Goal: Task Accomplishment & Management: Manage account settings

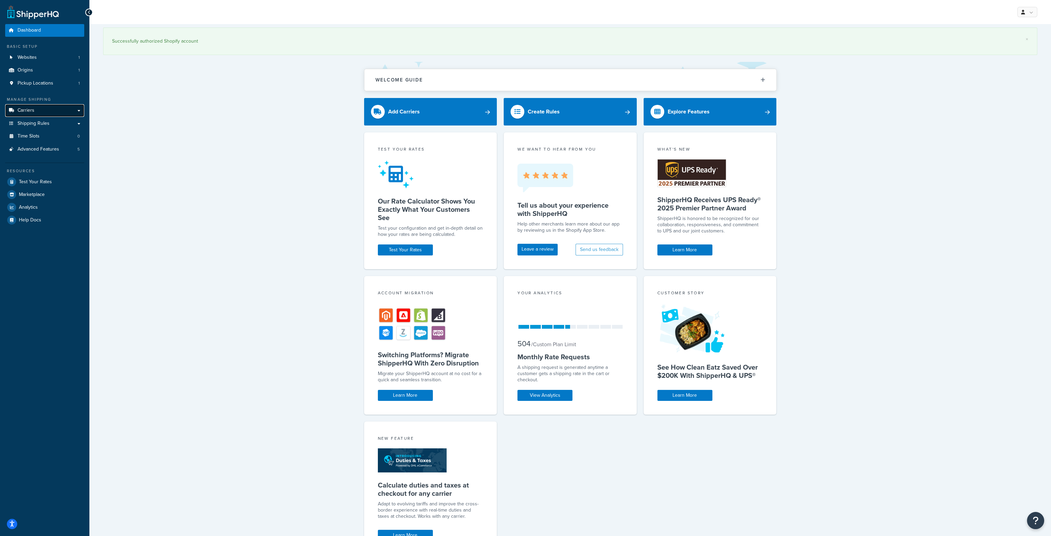
click at [31, 111] on span "Carriers" at bounding box center [26, 111] width 17 height 6
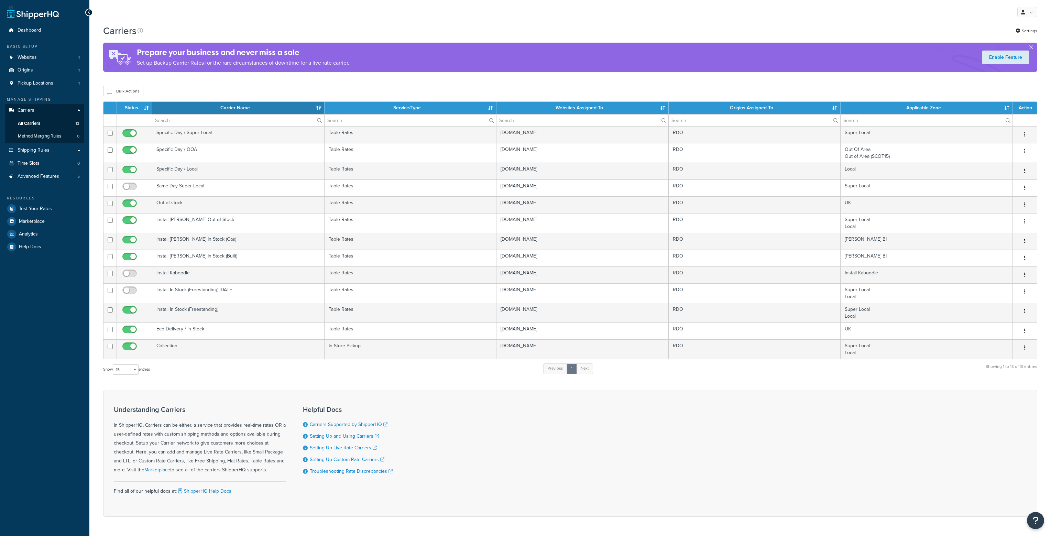
select select "15"
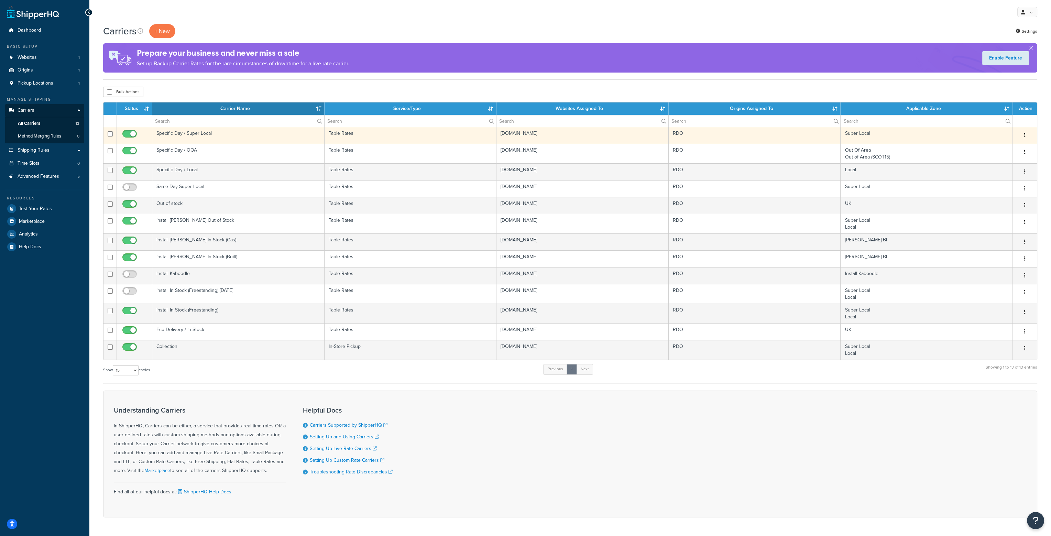
click at [198, 133] on td "Specific Day / Super Local" at bounding box center [238, 135] width 172 height 17
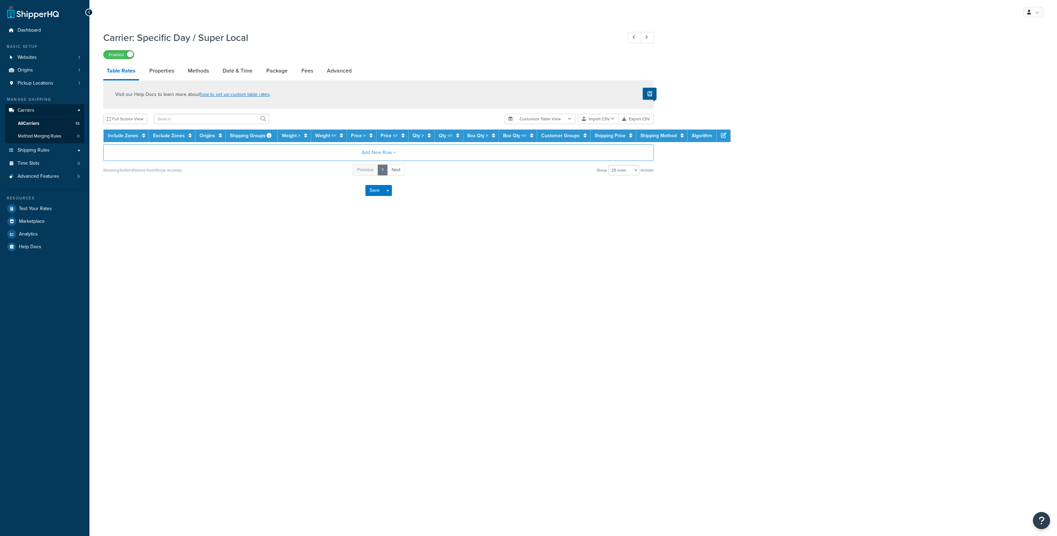
select select "25"
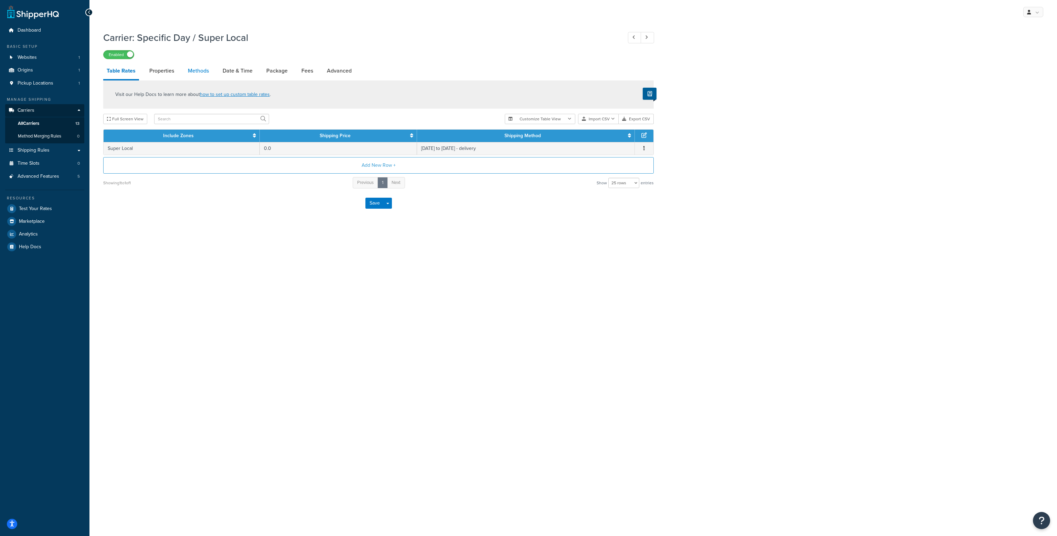
click at [210, 69] on link "Methods" at bounding box center [198, 71] width 28 height 17
select select "25"
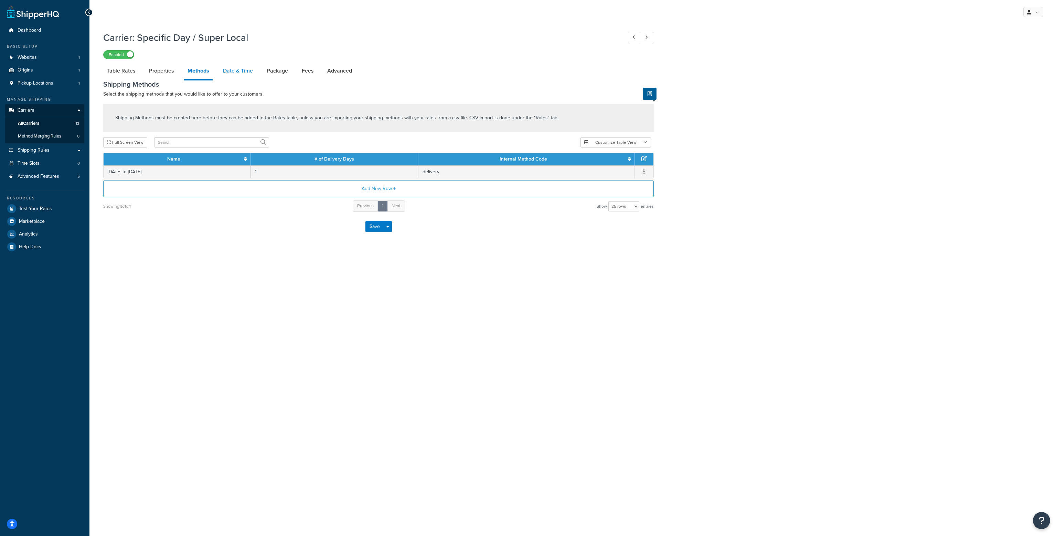
click at [235, 68] on link "Date & Time" at bounding box center [237, 71] width 37 height 17
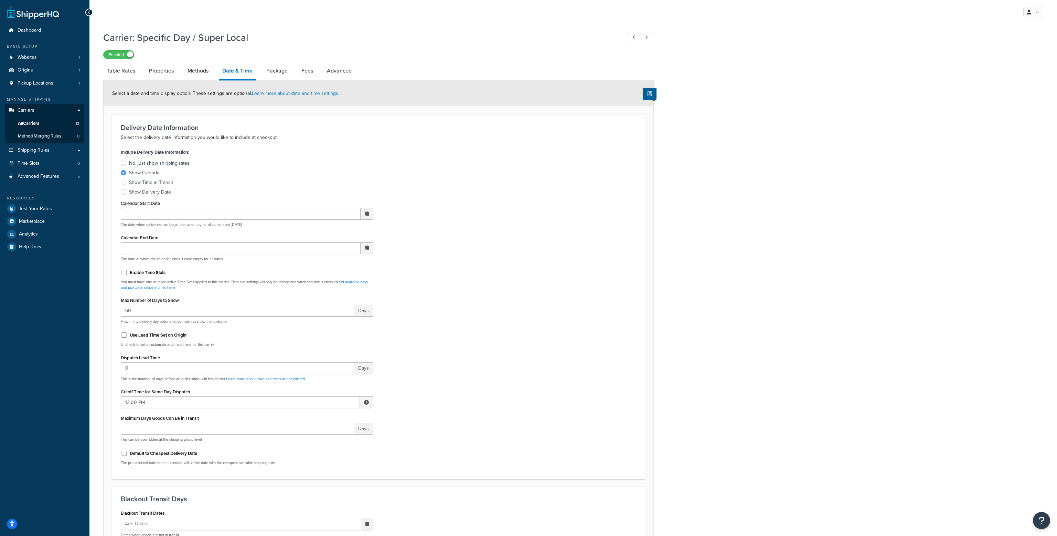
select select "25"
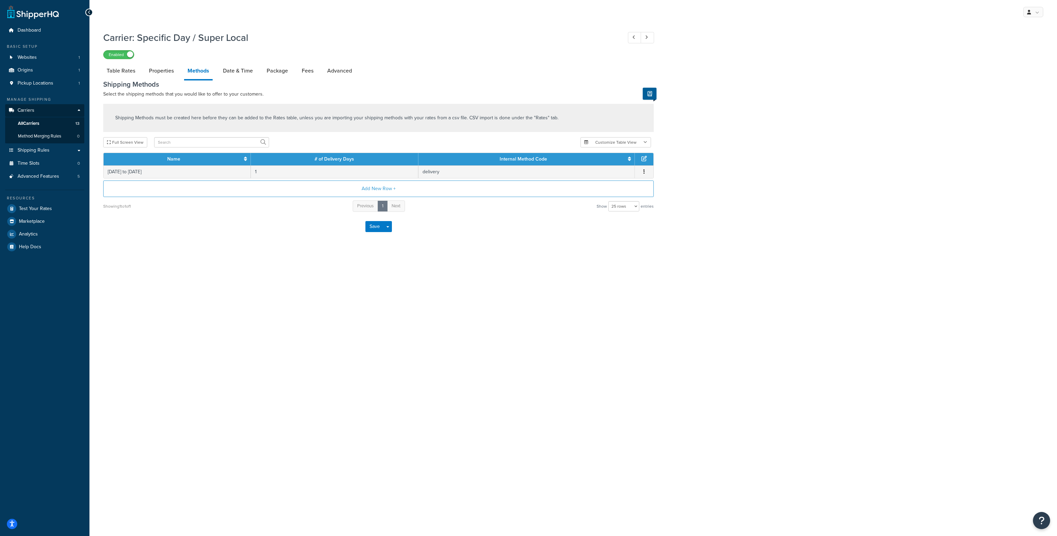
select select "25"
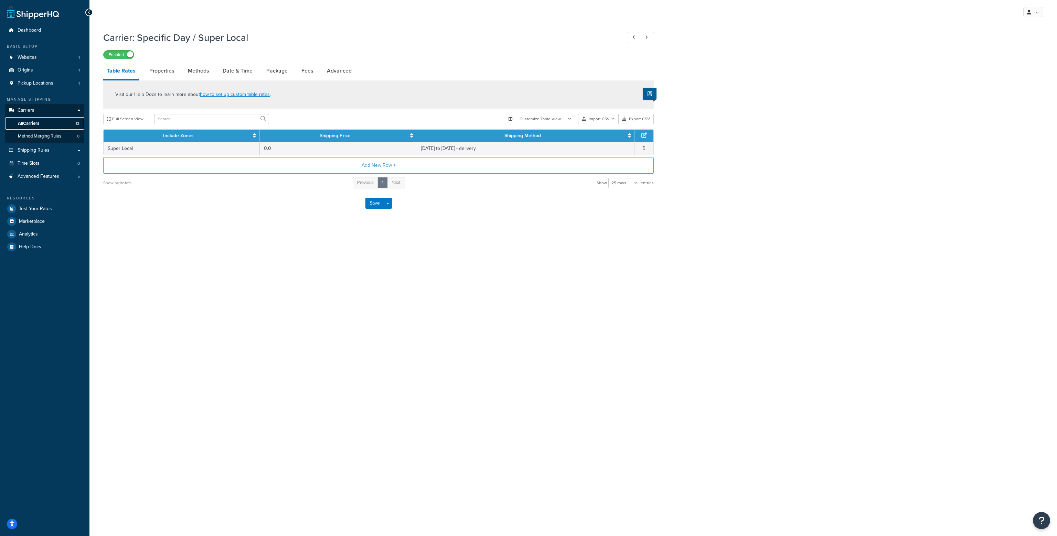
click at [31, 121] on span "All Carriers" at bounding box center [28, 124] width 21 height 6
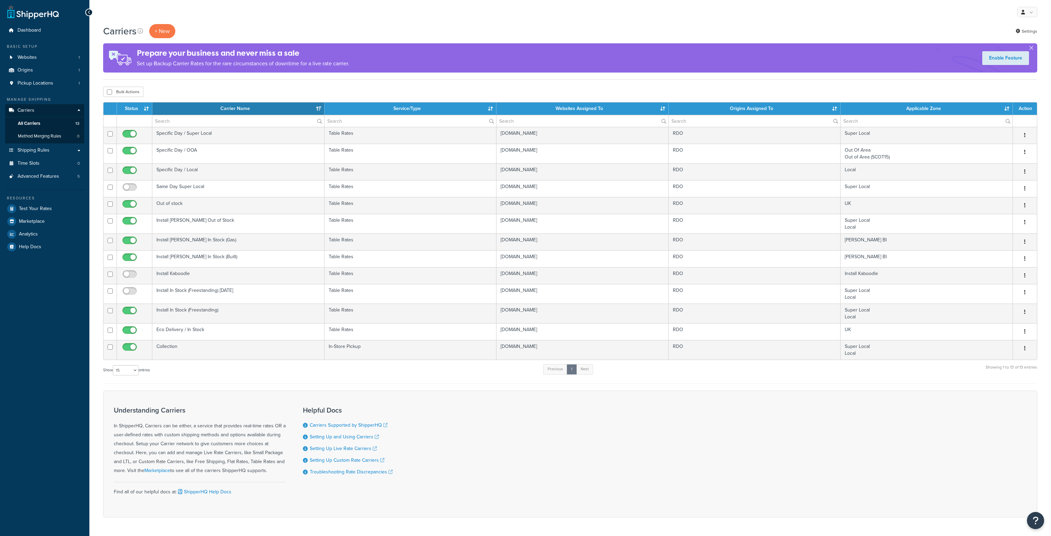
select select "15"
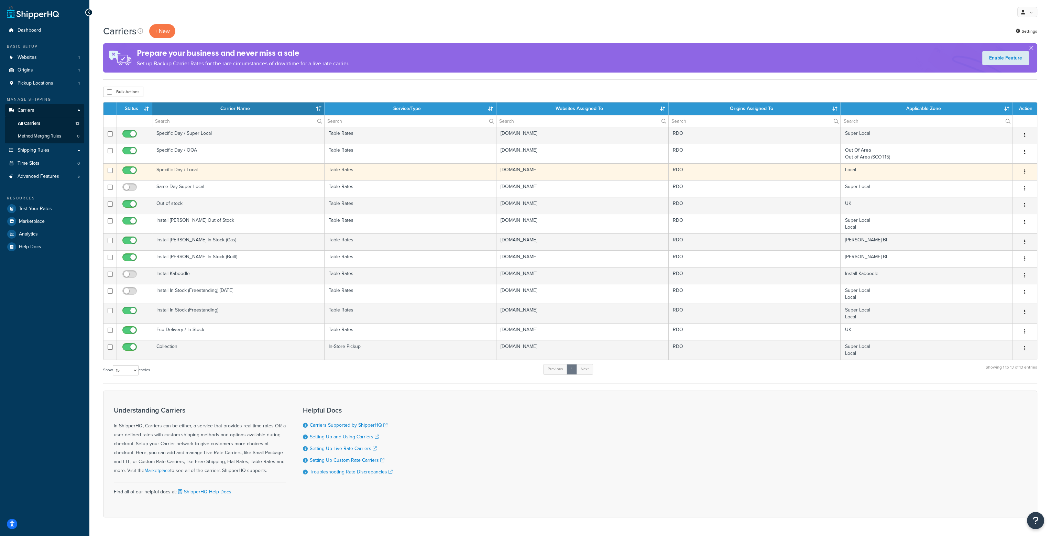
click at [185, 171] on td "Specific Day / Local" at bounding box center [238, 171] width 172 height 17
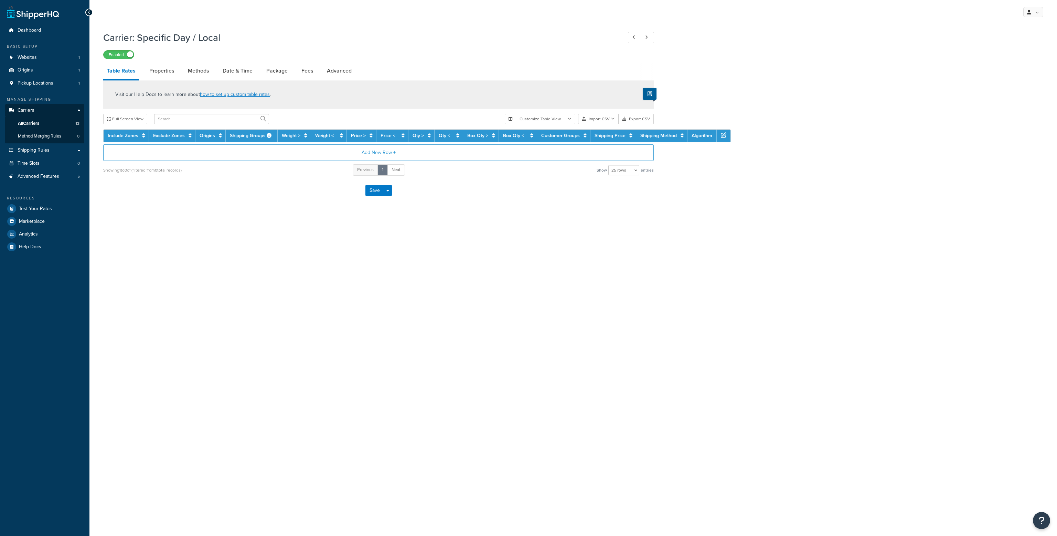
select select "25"
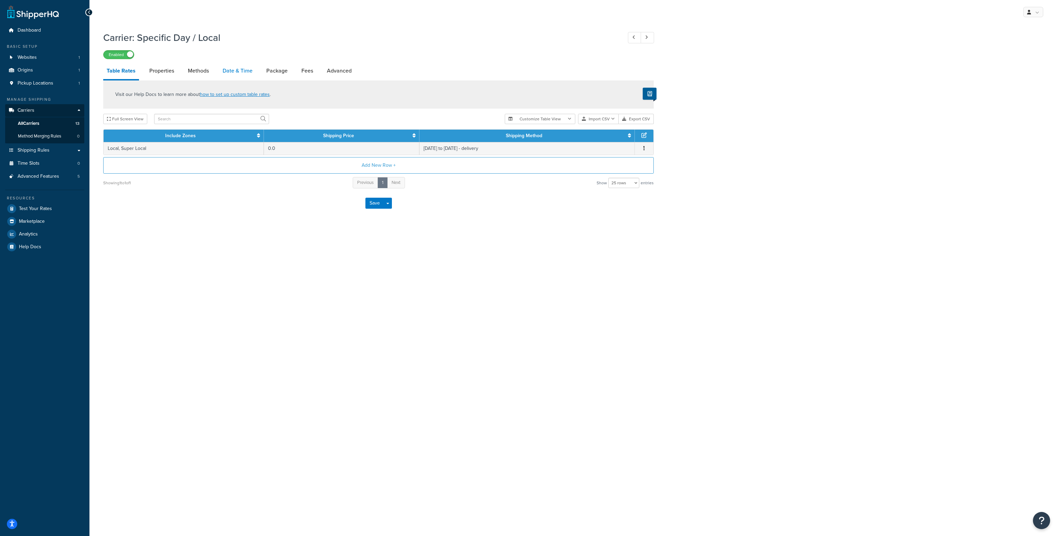
click at [237, 70] on link "Date & Time" at bounding box center [237, 71] width 37 height 17
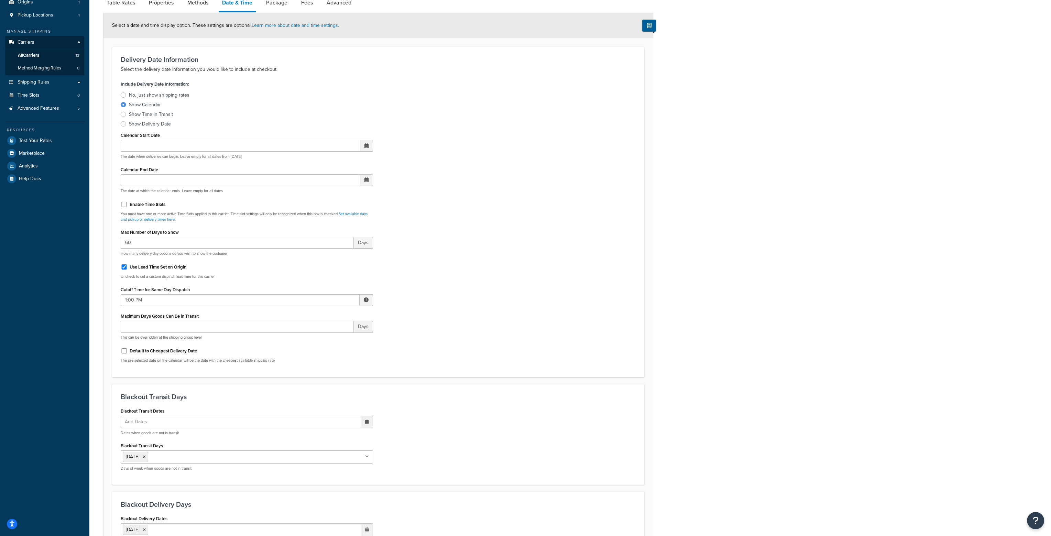
scroll to position [68, 0]
